Goal: Complete application form: Complete application form

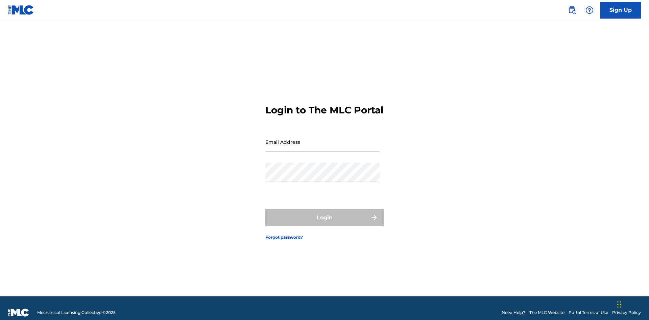
scroll to position [9, 0]
click at [620, 10] on link "Sign Up" at bounding box center [620, 10] width 41 height 17
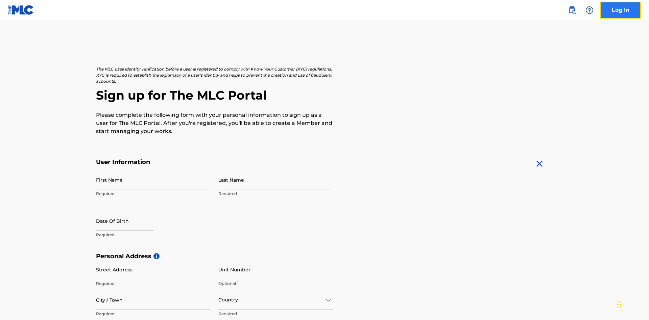
scroll to position [129, 0]
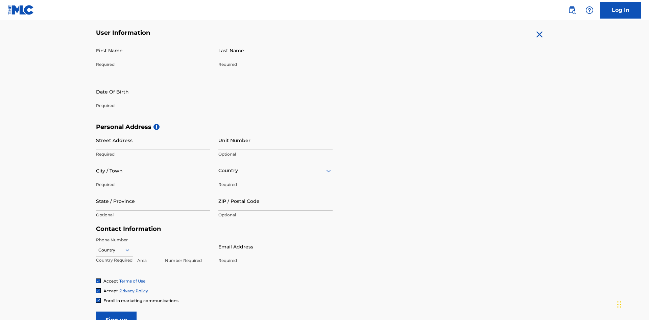
click at [153, 50] on input "First Name" at bounding box center [153, 50] width 114 height 19
type input "Nicole"
click at [275, 50] on input "Last Name" at bounding box center [275, 50] width 114 height 19
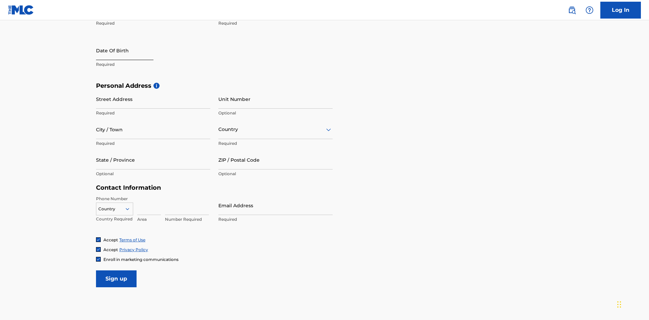
type input "Ribble"
click at [130, 51] on input "text" at bounding box center [124, 50] width 57 height 19
select select "7"
select select "2025"
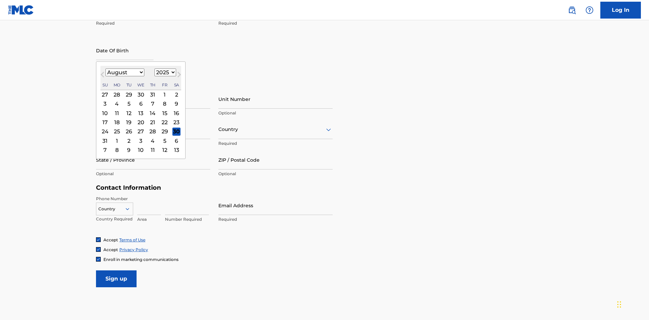
click at [124, 72] on select "January February March April May June July August September October November De…" at bounding box center [124, 73] width 39 height 8
select select "0"
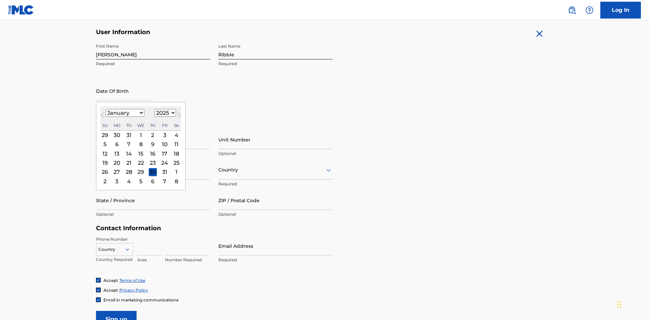
click at [164, 113] on select "1900 1901 1902 1903 1904 1905 1906 1907 1908 1909 1910 1911 1912 1913 1914 1915…" at bounding box center [165, 113] width 22 height 8
select select "1985"
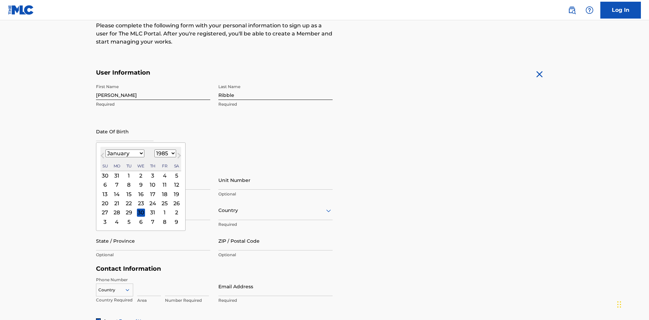
click at [164, 153] on select "1900 1901 1902 1903 1904 1905 1906 1907 1908 1909 1910 1911 1912 1913 1914 1915…" at bounding box center [165, 154] width 22 height 8
click at [128, 181] on div "8" at bounding box center [129, 185] width 8 height 8
type input "January 8 1985"
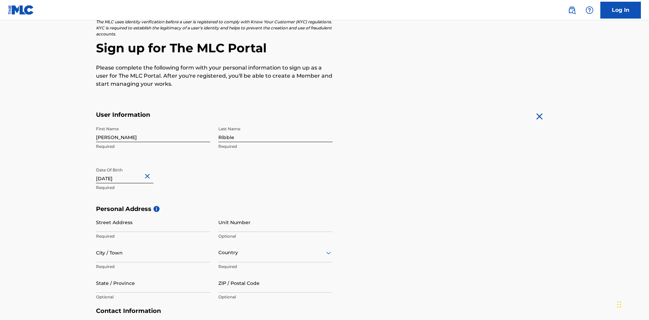
scroll to position [208, 0]
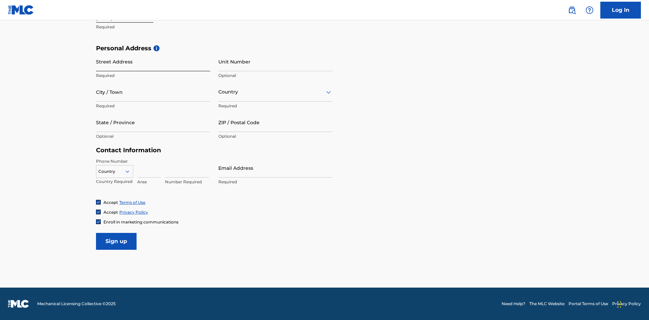
click at [153, 61] on input "Street Address" at bounding box center [153, 61] width 114 height 19
type input "9909 Elks Run Rd"
click at [153, 92] on input "City / Town" at bounding box center [153, 91] width 114 height 19
type input "Roseville"
click at [219, 92] on input "text" at bounding box center [218, 92] width 1 height 7
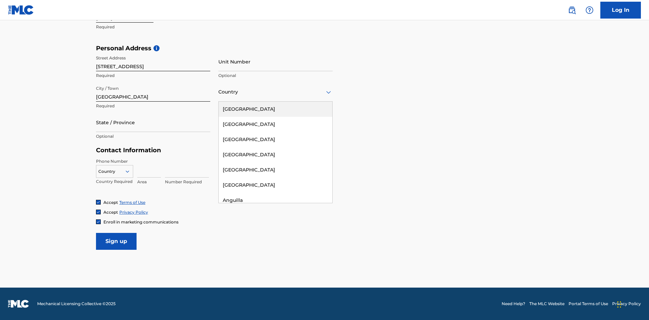
click at [275, 109] on div "[GEOGRAPHIC_DATA]" at bounding box center [276, 109] width 114 height 15
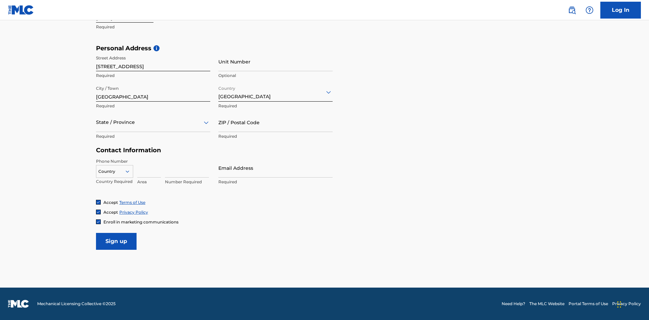
click at [153, 122] on div at bounding box center [153, 122] width 114 height 8
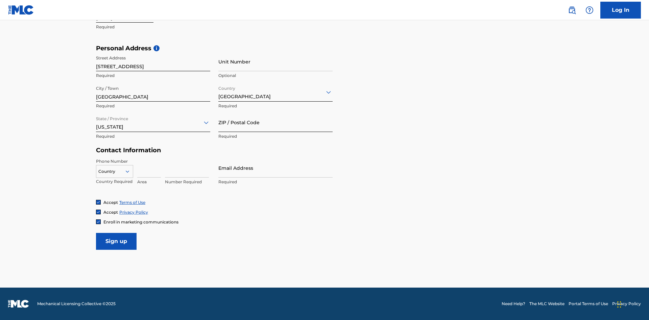
click at [275, 122] on input "ZIP / Postal Code" at bounding box center [275, 122] width 114 height 19
type input "43777"
click at [130, 171] on icon at bounding box center [127, 172] width 6 height 6
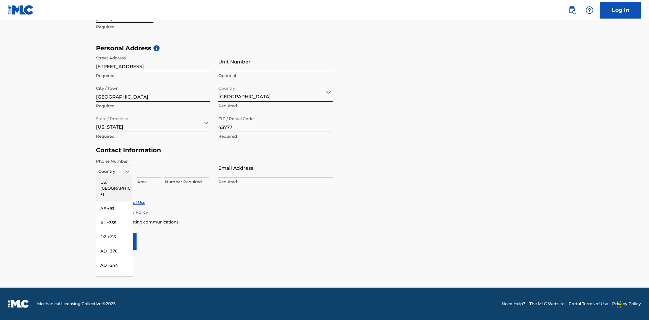
click at [115, 182] on div "US, [GEOGRAPHIC_DATA] +1" at bounding box center [114, 188] width 36 height 26
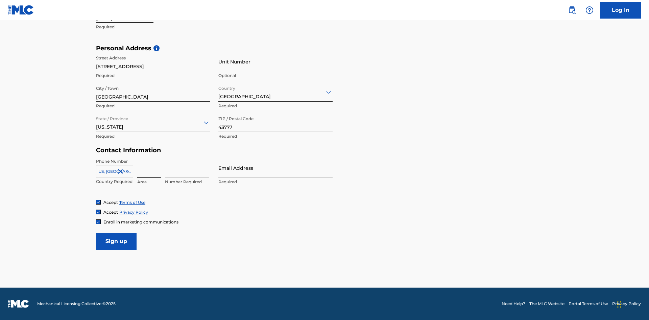
click at [149, 168] on input at bounding box center [149, 167] width 24 height 19
type input "740"
click at [187, 168] on input at bounding box center [187, 167] width 44 height 19
type input "8086351"
click at [275, 168] on input "Email Address" at bounding box center [275, 167] width 114 height 19
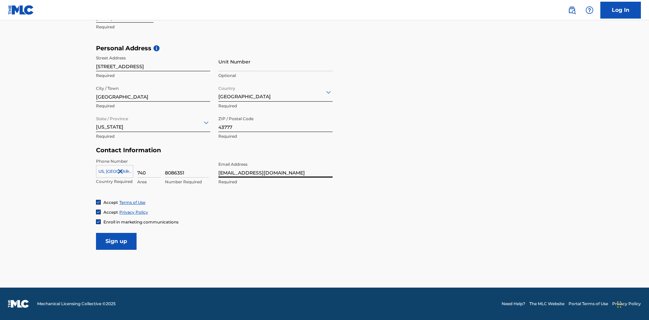
scroll to position [0, 19]
type input "[EMAIL_ADDRESS][DOMAIN_NAME]"
click at [116, 241] on input "Sign up" at bounding box center [116, 241] width 41 height 17
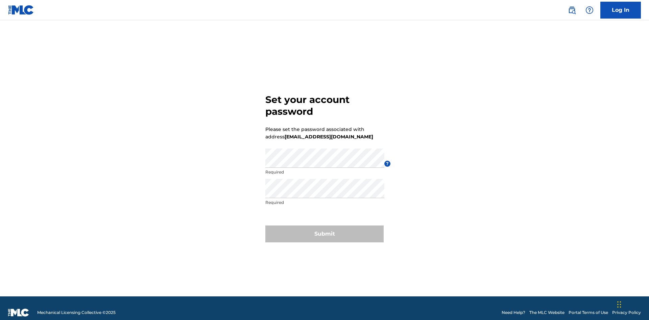
scroll to position [9, 0]
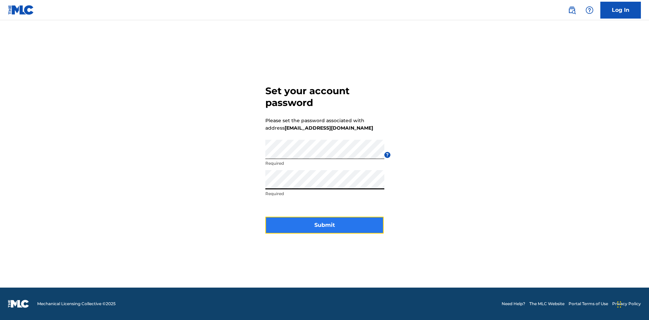
click at [324, 229] on button "Submit" at bounding box center [324, 225] width 118 height 17
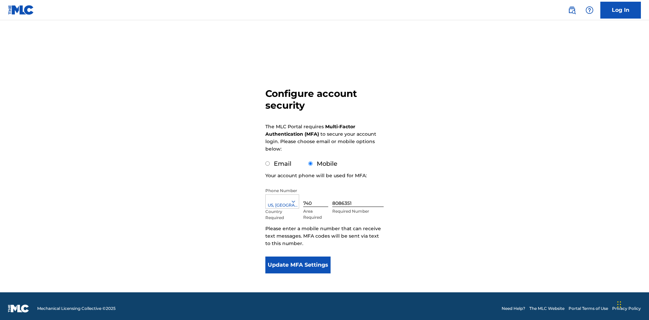
scroll to position [7, 0]
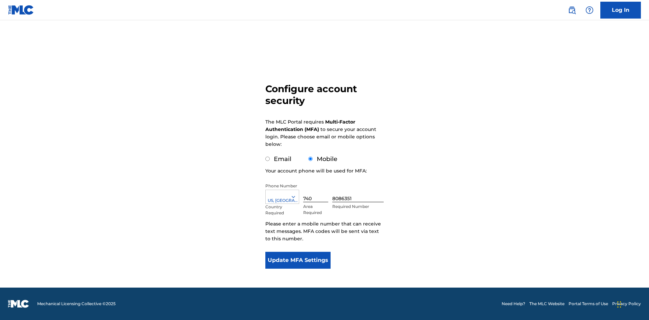
click at [268, 159] on input "Email" at bounding box center [267, 159] width 4 height 4
radio input "true"
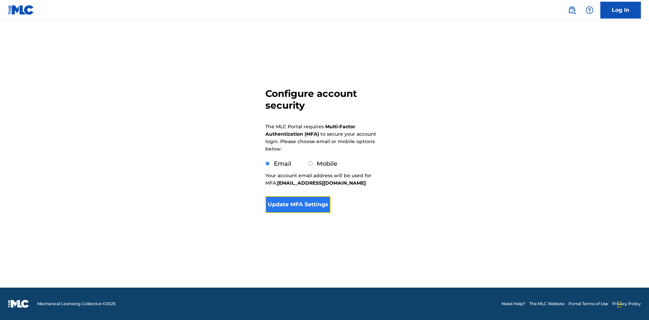
click at [298, 213] on button "Update MFA Settings" at bounding box center [297, 204] width 65 height 17
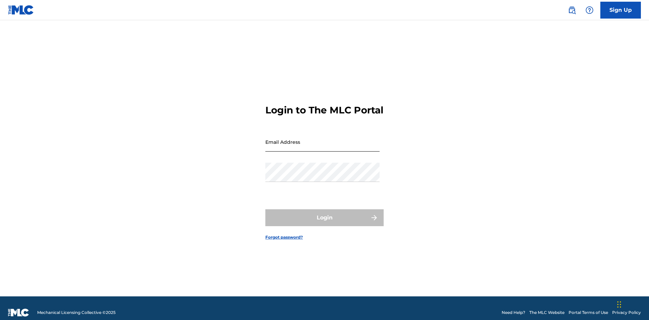
click at [322, 139] on input "Email Address" at bounding box center [322, 141] width 114 height 19
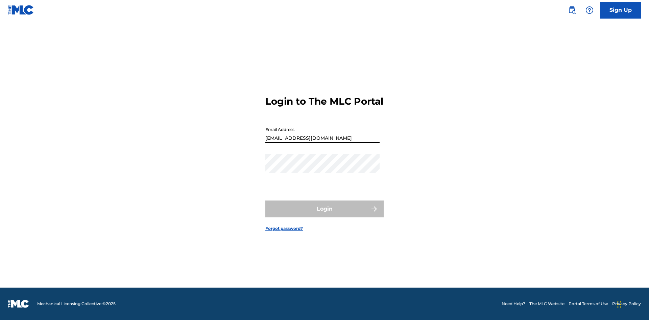
scroll to position [0, 19]
type input "[EMAIL_ADDRESS][DOMAIN_NAME]"
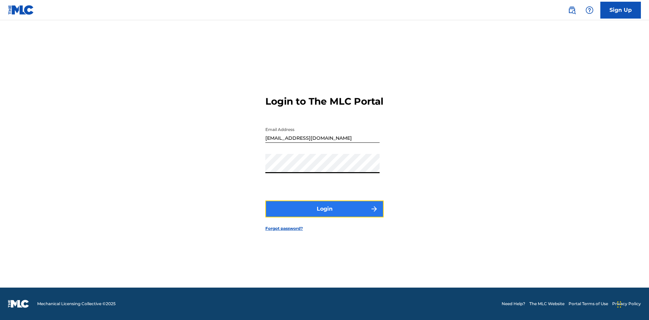
click at [324, 215] on button "Login" at bounding box center [324, 209] width 118 height 17
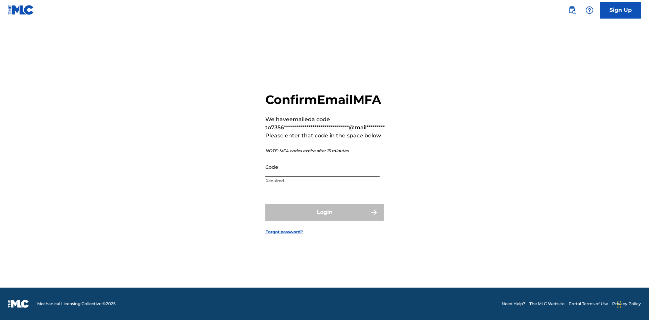
click at [322, 167] on input "Code" at bounding box center [322, 166] width 114 height 19
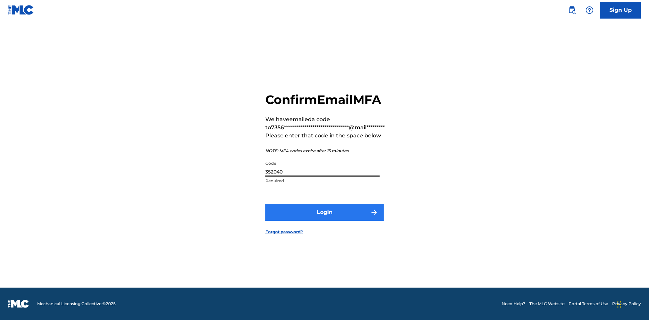
type input "352040"
click at [324, 212] on button "Login" at bounding box center [324, 212] width 118 height 17
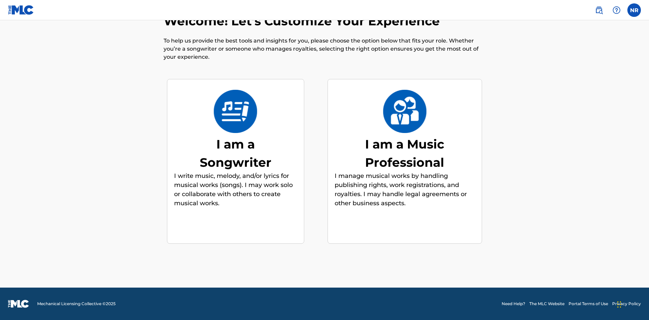
click at [235, 153] on div "I am a Songwriter" at bounding box center [235, 153] width 101 height 36
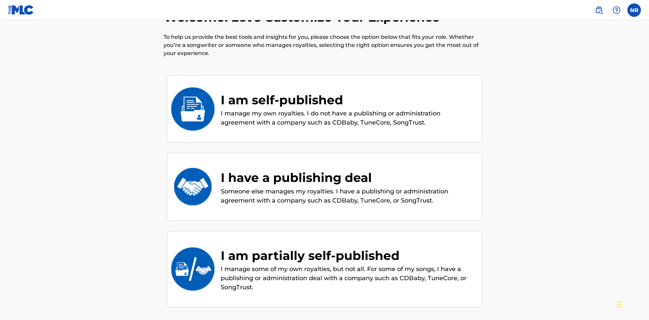
scroll to position [30, 0]
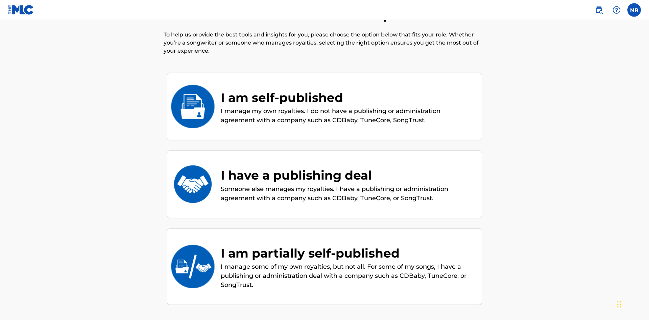
click at [348, 89] on div "I am self-published" at bounding box center [348, 98] width 254 height 18
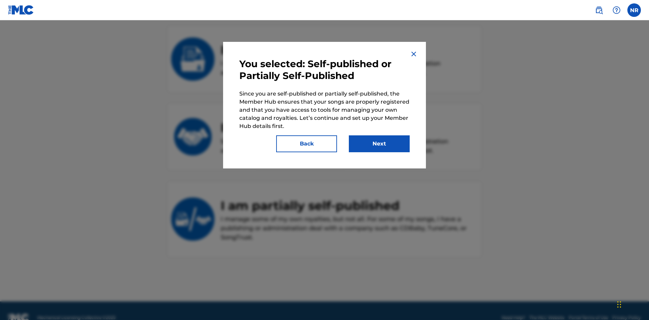
scroll to position [92, 0]
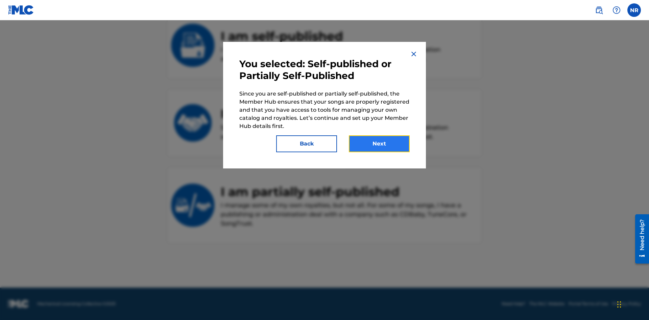
click at [379, 144] on button "Next" at bounding box center [379, 143] width 61 height 17
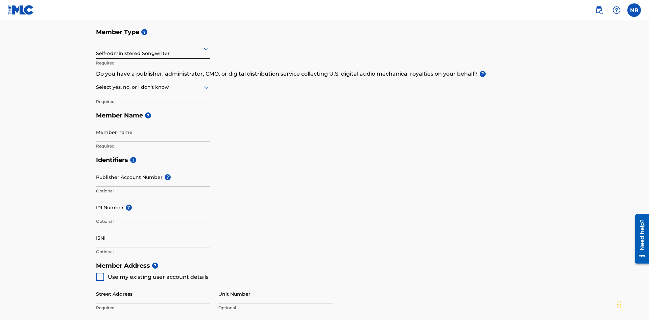
click at [96, 45] on input "text" at bounding box center [96, 48] width 1 height 7
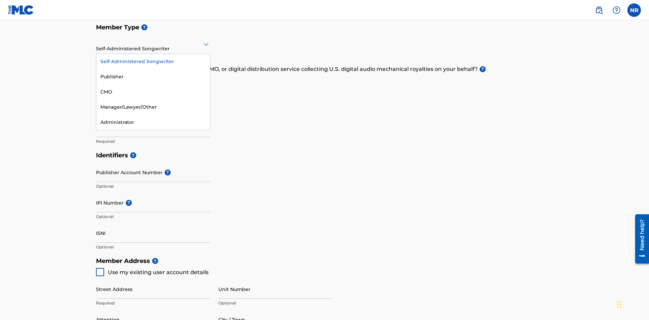
click at [153, 77] on div "Publisher" at bounding box center [153, 76] width 114 height 15
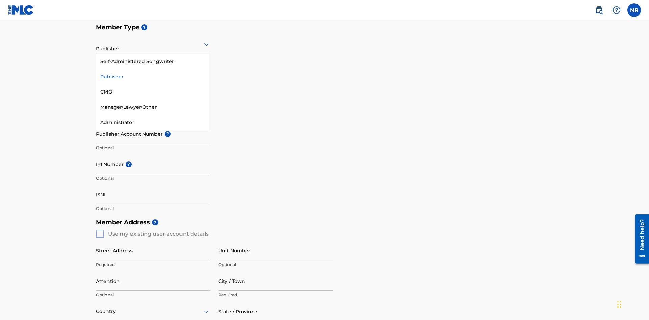
click at [153, 92] on div "CMO" at bounding box center [153, 91] width 114 height 15
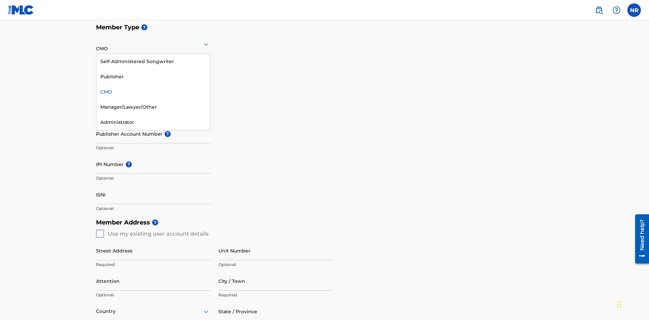
click at [153, 107] on div "Manager/Lawyer/Other" at bounding box center [153, 107] width 114 height 15
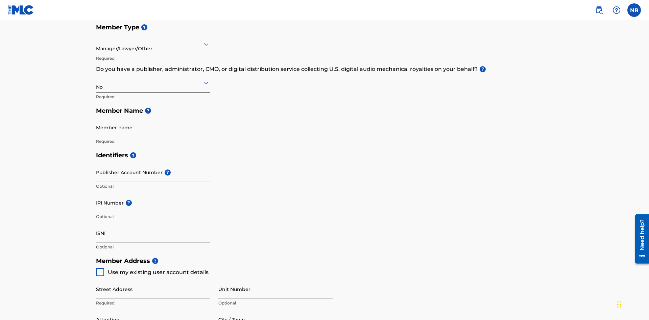
click at [96, 44] on input "text" at bounding box center [96, 44] width 1 height 7
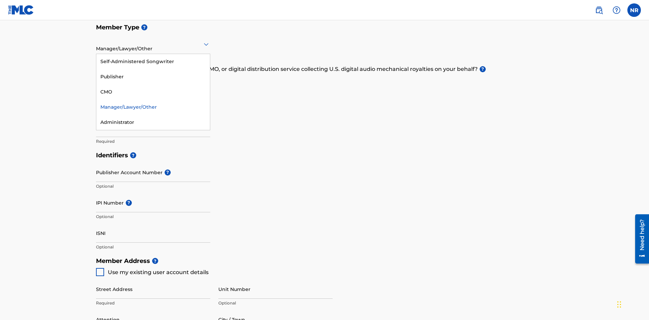
click at [153, 122] on div "Administrator" at bounding box center [153, 122] width 114 height 15
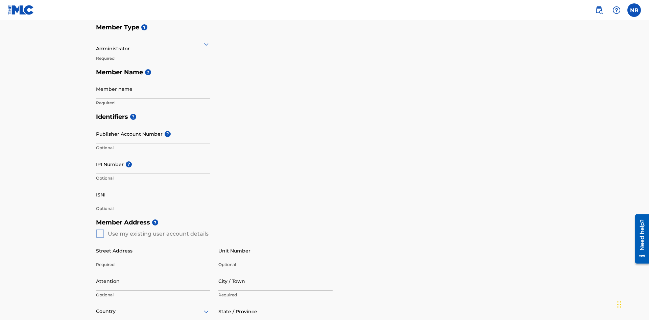
click at [96, 44] on input "text" at bounding box center [96, 44] width 1 height 7
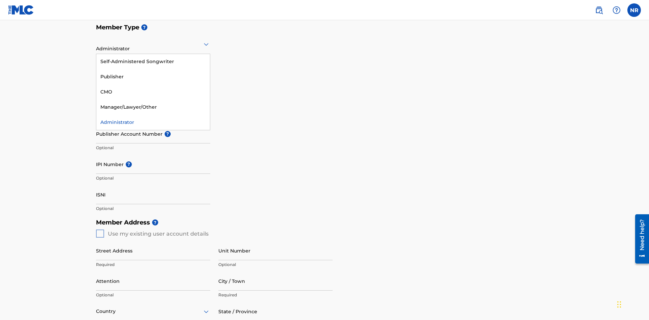
click at [153, 61] on div "Self-Administered Songwriter" at bounding box center [153, 61] width 114 height 15
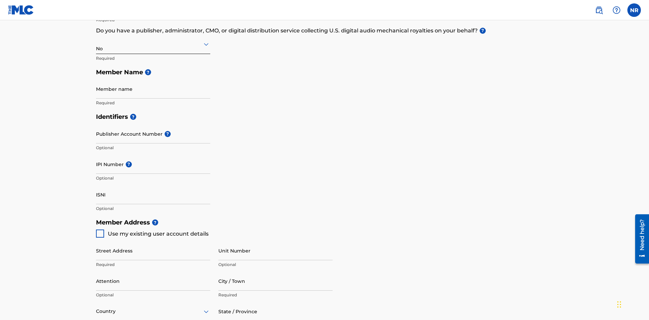
scroll to position [304, 0]
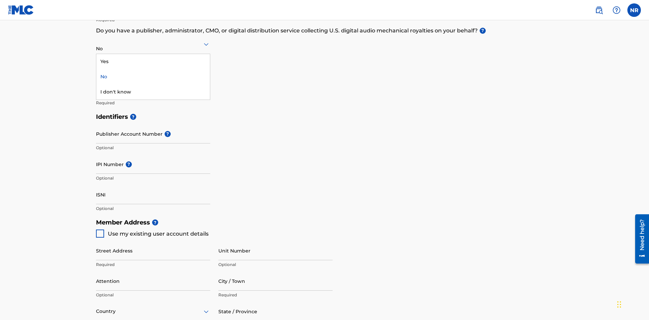
click at [153, 61] on div "Yes" at bounding box center [153, 61] width 114 height 15
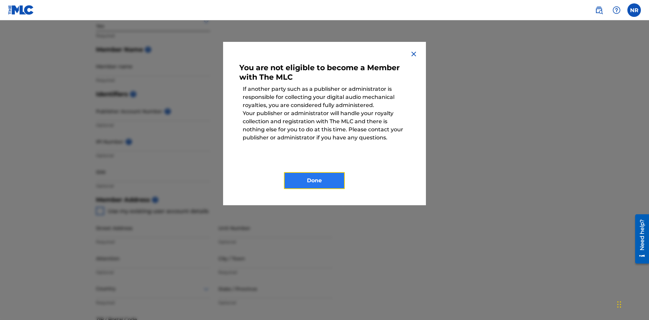
click at [314, 181] on button "Done" at bounding box center [314, 180] width 61 height 17
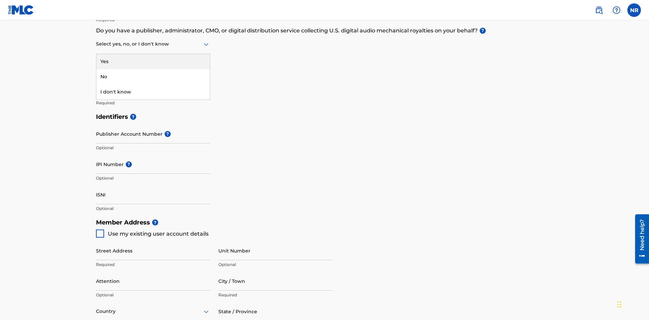
click at [153, 92] on div "I don't know" at bounding box center [153, 91] width 114 height 15
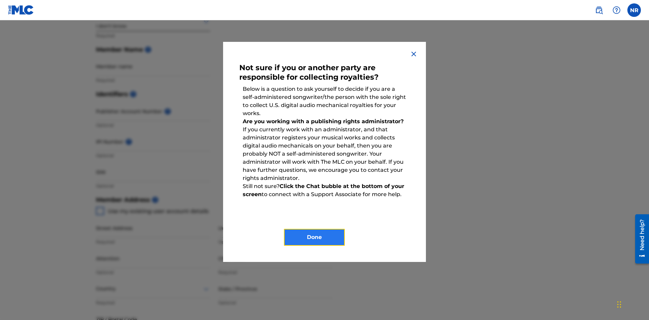
click at [314, 237] on button "Done" at bounding box center [314, 237] width 61 height 17
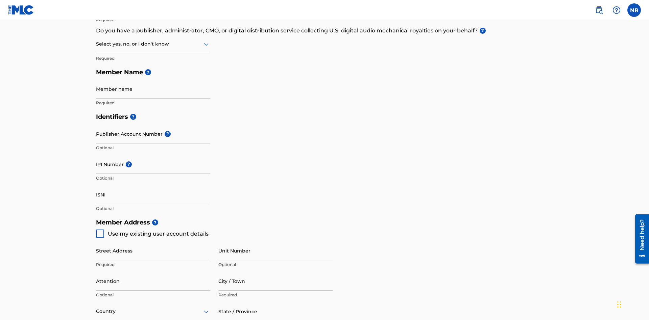
click at [96, 44] on input "text" at bounding box center [96, 44] width 1 height 7
click at [153, 77] on div "No" at bounding box center [153, 76] width 114 height 15
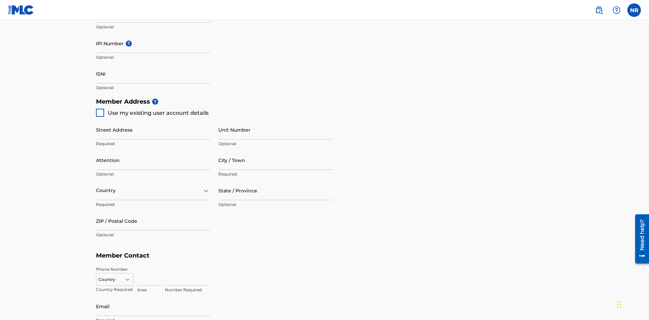
scroll to position [294, 0]
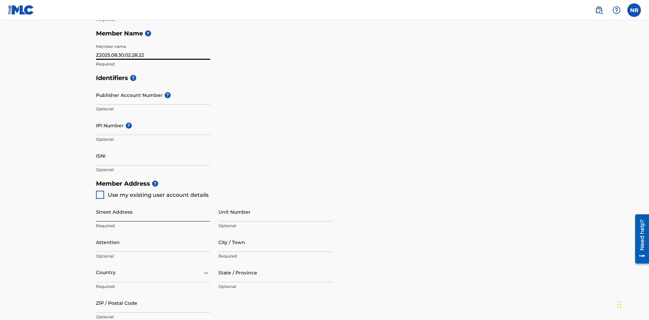
type input "Z2025.08.30.02.28.22"
click at [153, 202] on input "Street Address" at bounding box center [153, 211] width 114 height 19
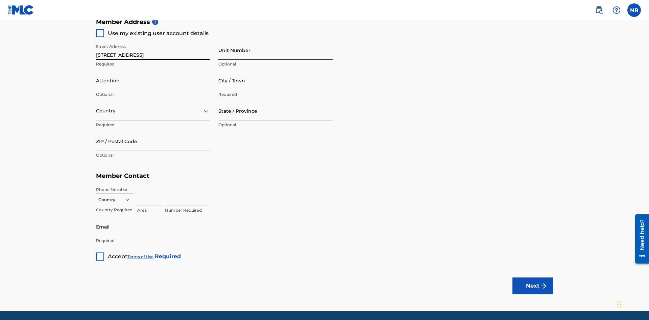
type input "[STREET_ADDRESS]"
click at [275, 50] on input "Unit Number" at bounding box center [275, 50] width 114 height 19
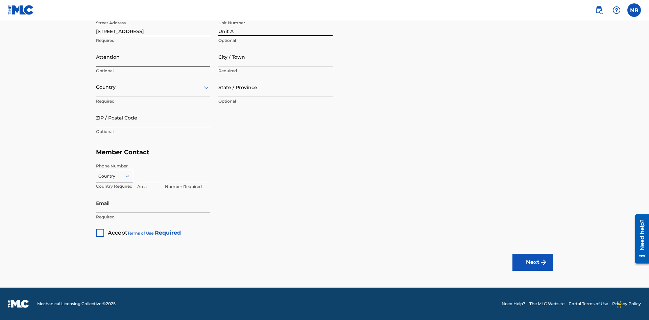
type input "Unit A"
click at [153, 57] on input "Attention" at bounding box center [153, 56] width 114 height 19
type input "[PERSON_NAME]"
click at [275, 57] on input "City / Town" at bounding box center [275, 56] width 114 height 19
type input "[GEOGRAPHIC_DATA]"
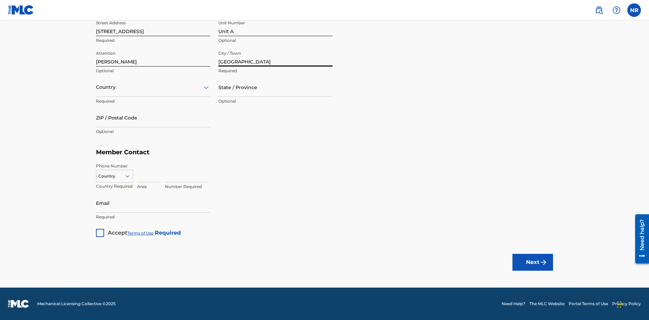
click at [96, 87] on input "text" at bounding box center [96, 87] width 1 height 7
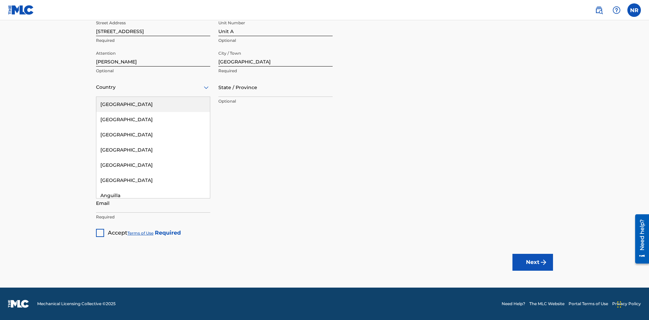
click at [153, 104] on div "[GEOGRAPHIC_DATA]" at bounding box center [153, 104] width 114 height 15
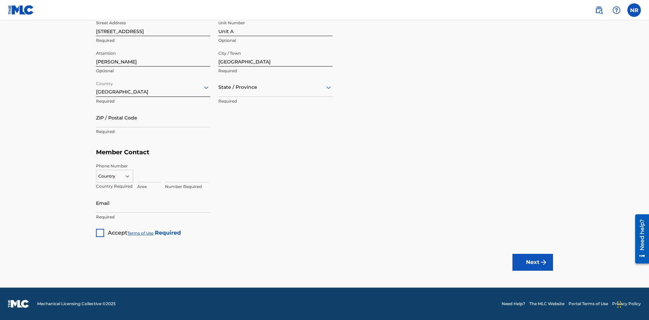
click at [219, 87] on input "text" at bounding box center [218, 87] width 1 height 7
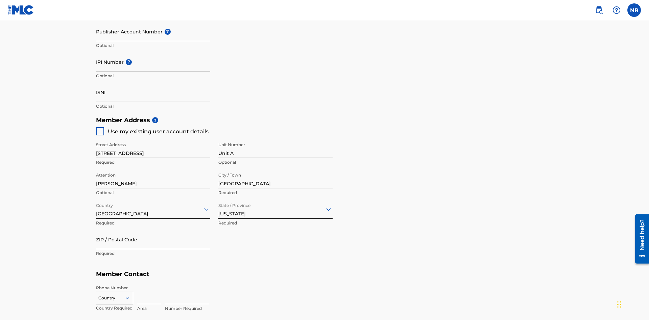
click at [153, 230] on input "ZIP / Postal Code" at bounding box center [153, 239] width 114 height 19
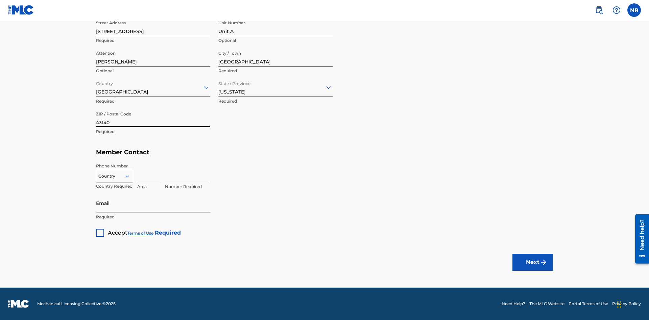
type input "43140"
click at [130, 176] on icon at bounding box center [127, 176] width 6 height 6
click at [115, 187] on div "US, [GEOGRAPHIC_DATA] +1" at bounding box center [114, 193] width 36 height 26
click at [149, 173] on input at bounding box center [149, 172] width 24 height 19
type input "740"
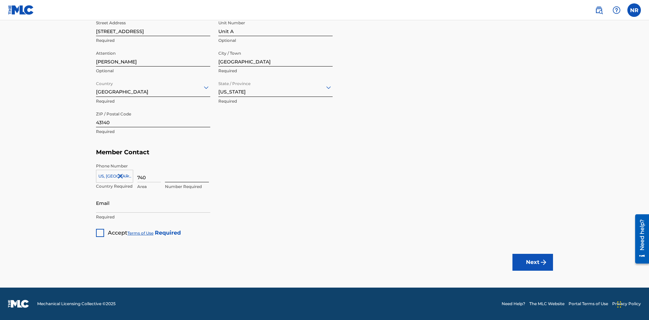
click at [187, 173] on input at bounding box center [187, 172] width 44 height 19
type input "8675309"
click at [153, 203] on input "Email" at bounding box center [153, 203] width 114 height 19
type input "[EMAIL_ADDRESS][DOMAIN_NAME]"
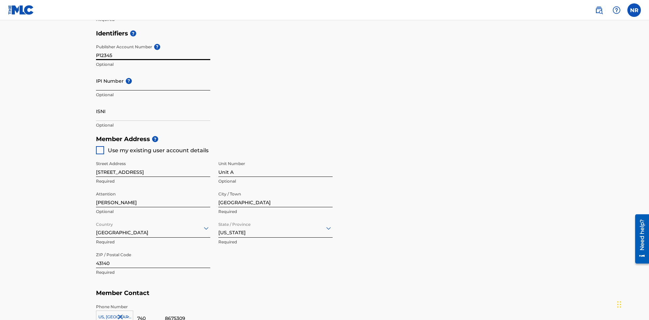
type input "P12345"
click at [153, 71] on input "IPI Number ?" at bounding box center [153, 80] width 114 height 19
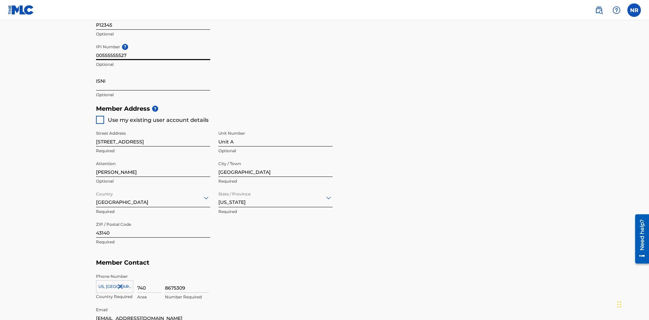
type input "00555555527"
click at [153, 71] on input "ISNI" at bounding box center [153, 80] width 114 height 19
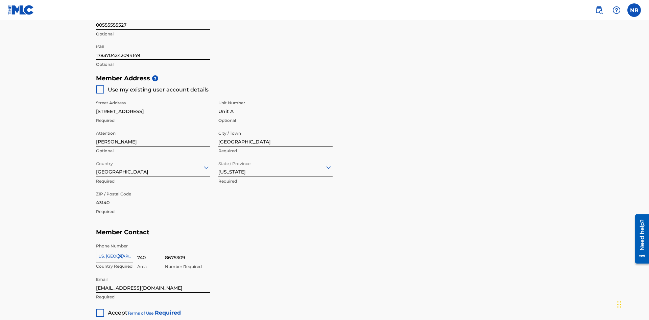
type input "1783704242094149"
click at [100, 309] on div at bounding box center [100, 313] width 8 height 8
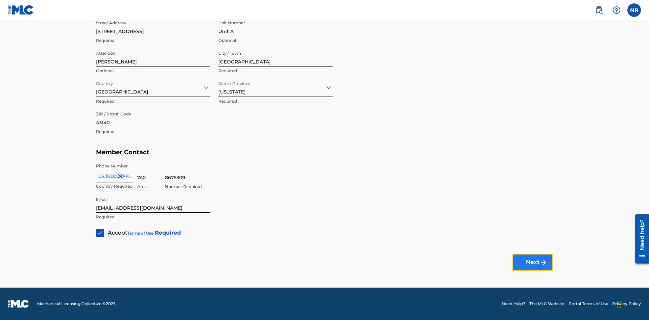
click at [532, 262] on button "Next" at bounding box center [532, 262] width 41 height 17
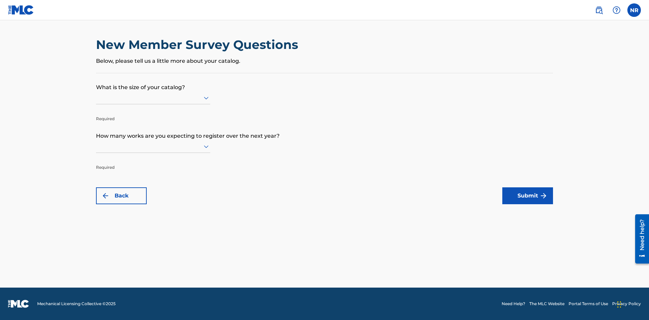
click at [96, 98] on input "text" at bounding box center [96, 97] width 1 height 7
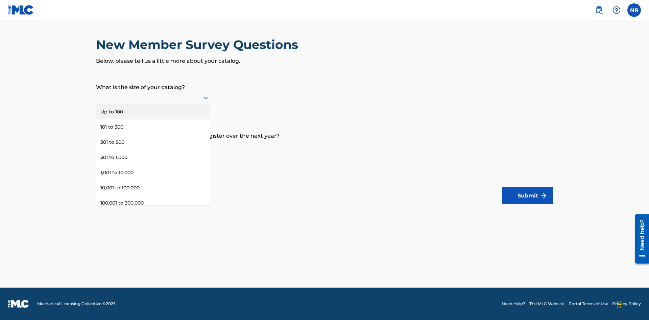
click at [153, 127] on div "101 to 300" at bounding box center [153, 127] width 114 height 15
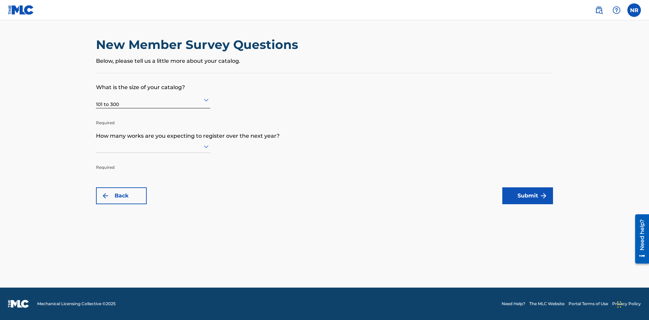
click at [96, 146] on input "text" at bounding box center [96, 146] width 1 height 7
click at [153, 191] on div "301 to 500" at bounding box center [153, 190] width 114 height 15
click at [527, 196] on button "Submit" at bounding box center [527, 195] width 51 height 17
